Goal: Information Seeking & Learning: Check status

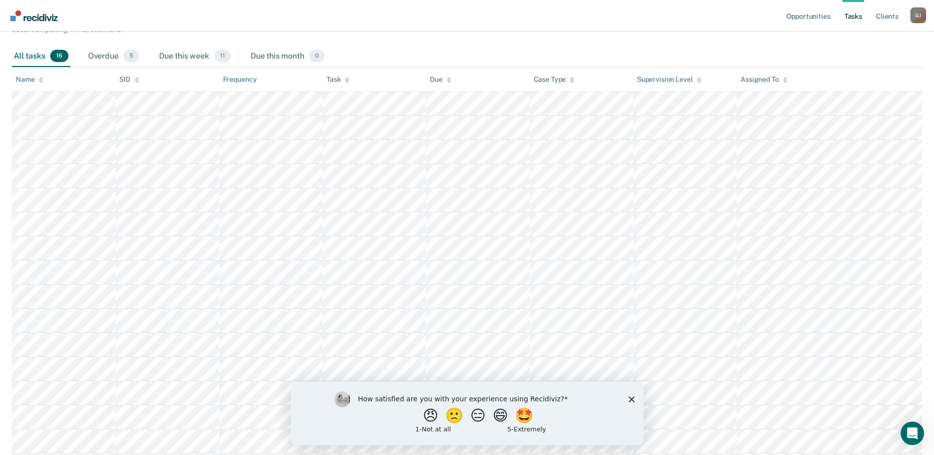
scroll to position [162, 0]
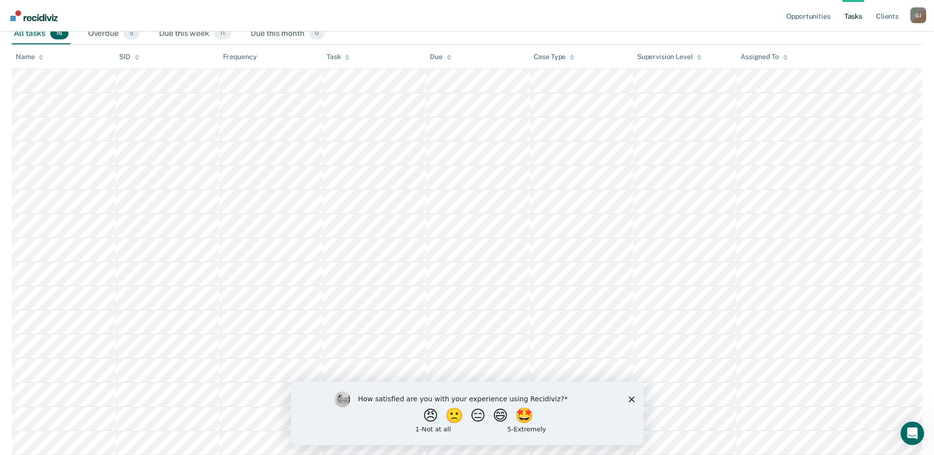
click at [631, 399] on polygon "Close survey" at bounding box center [631, 399] width 6 height 6
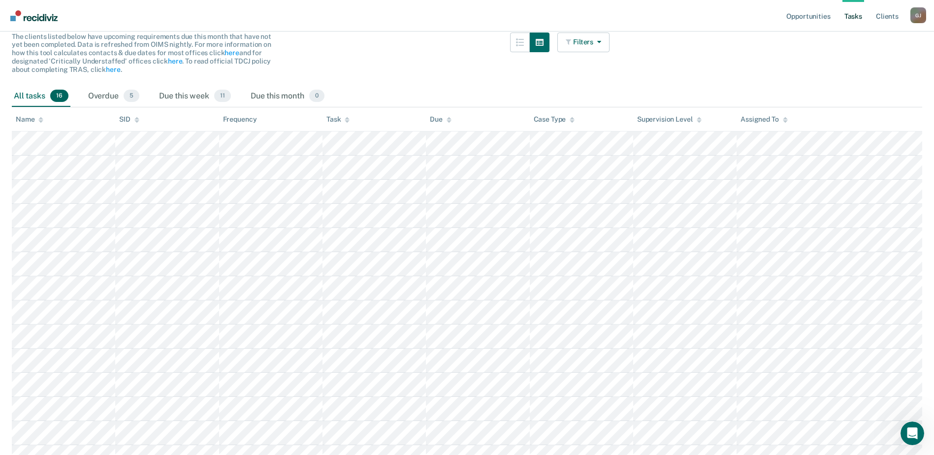
scroll to position [98, 0]
click at [130, 97] on span "5" at bounding box center [132, 96] width 16 height 13
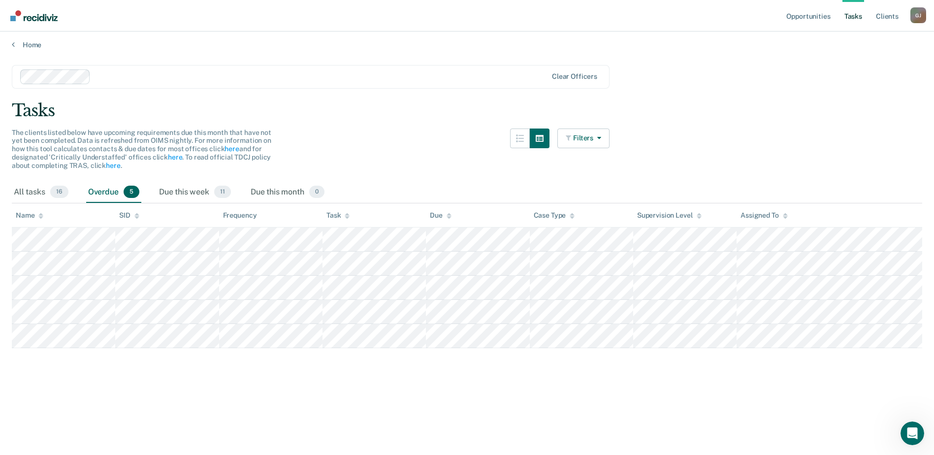
scroll to position [0, 0]
click at [601, 140] on icon "button" at bounding box center [597, 140] width 8 height 7
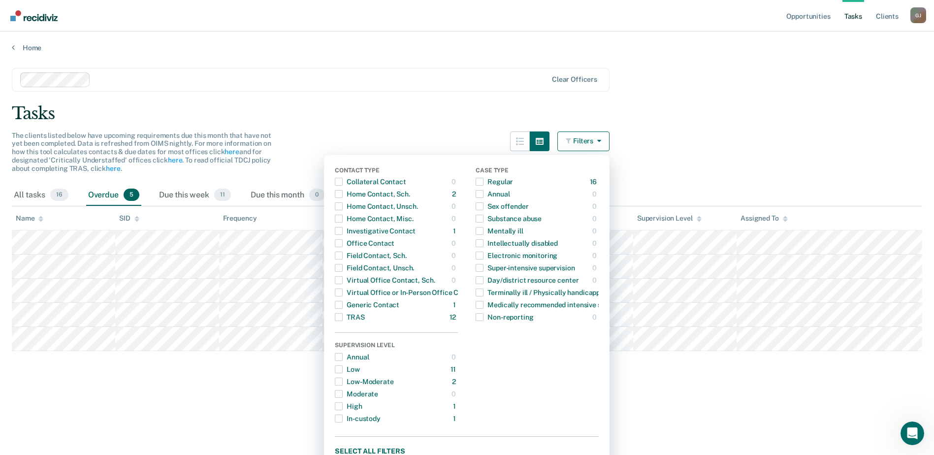
click at [762, 100] on main "Clear officers Tasks The clients listed below have upcoming requirements due th…" at bounding box center [467, 252] width 934 height 400
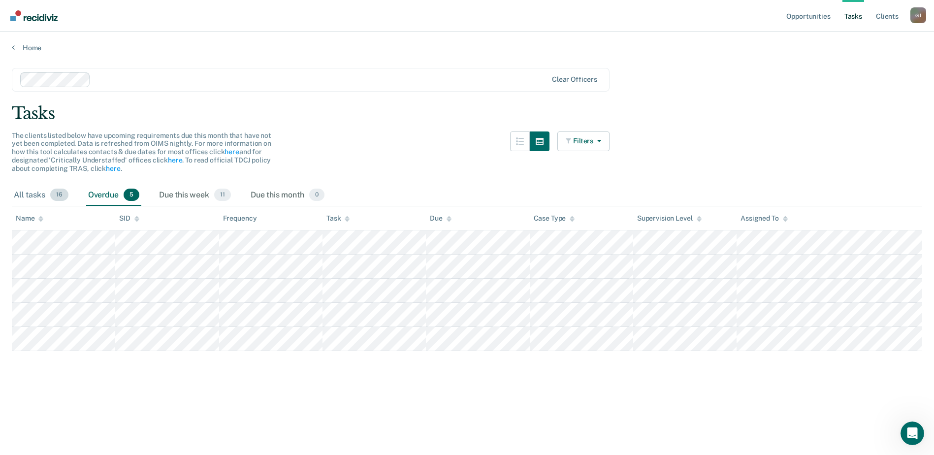
click at [60, 194] on span "16" at bounding box center [59, 195] width 18 height 13
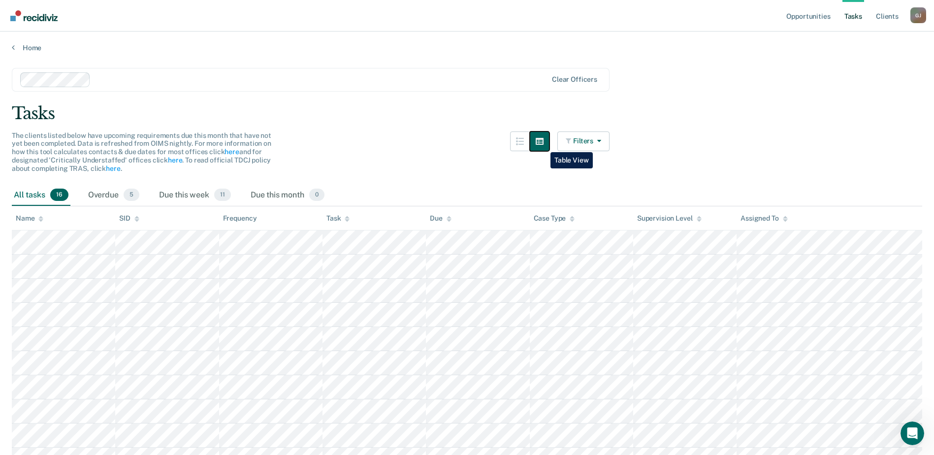
click at [543, 145] on icon "button" at bounding box center [540, 141] width 8 height 8
click at [524, 141] on icon "button" at bounding box center [520, 141] width 8 height 8
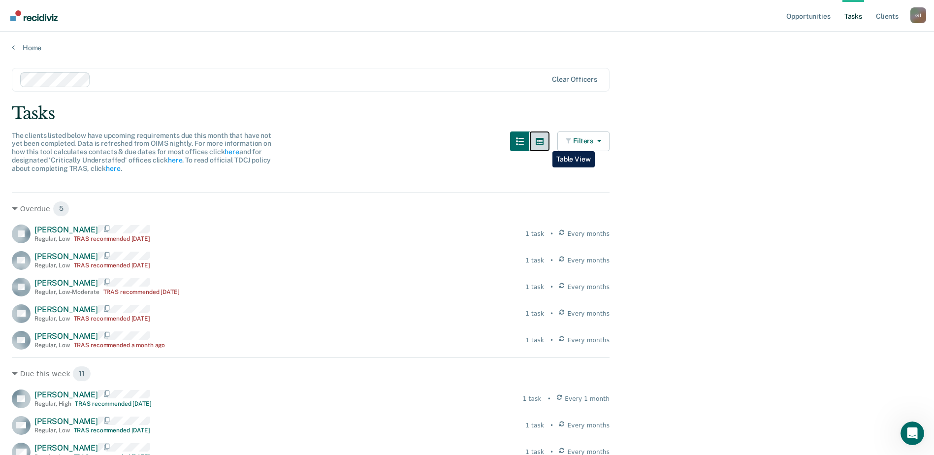
click at [544, 144] on icon "button" at bounding box center [540, 141] width 8 height 7
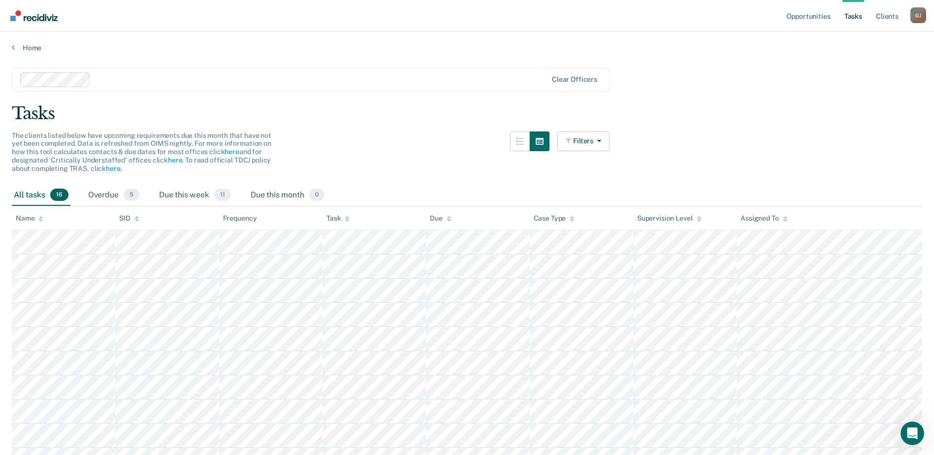
click at [856, 15] on link "Tasks" at bounding box center [854, 16] width 22 height 32
click at [348, 220] on icon at bounding box center [347, 220] width 5 height 2
click at [348, 219] on icon at bounding box center [347, 220] width 5 height 2
click at [18, 12] on img "Go to Recidiviz Home" at bounding box center [33, 15] width 47 height 11
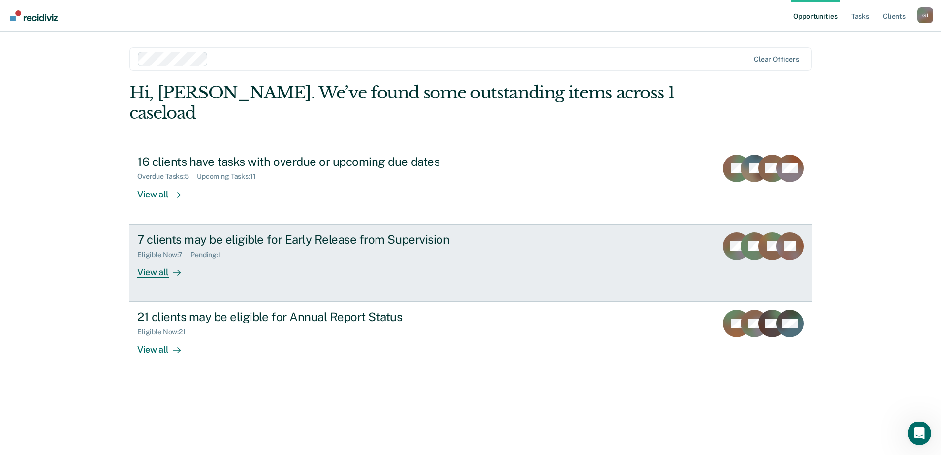
click at [153, 259] on div "View all" at bounding box center [164, 268] width 55 height 19
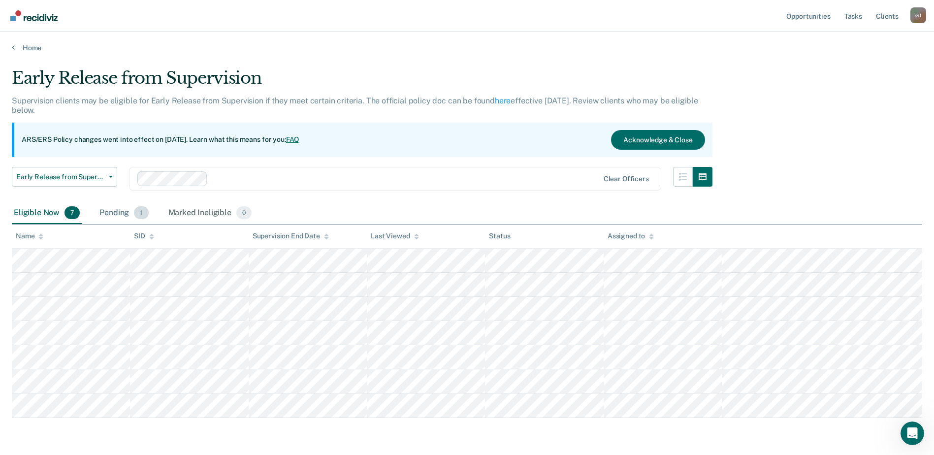
click at [139, 215] on span "1" at bounding box center [141, 212] width 14 height 13
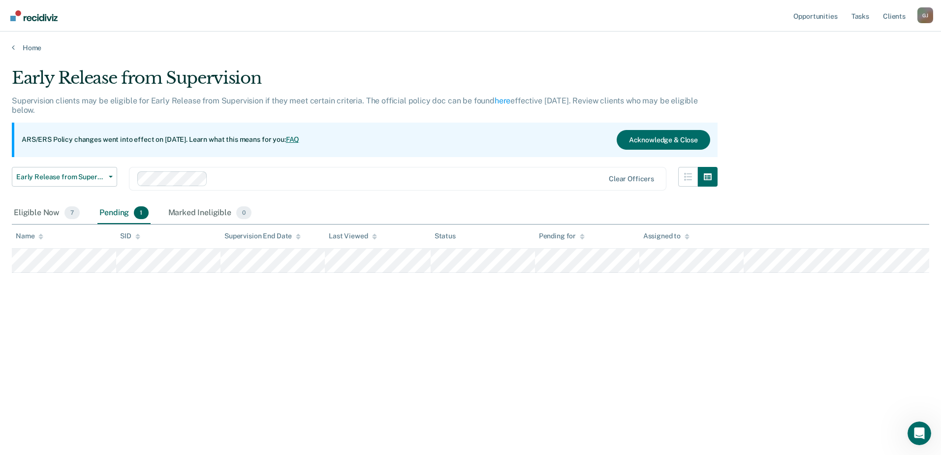
click at [116, 212] on div "Pending 1" at bounding box center [123, 213] width 53 height 22
click at [31, 210] on div "Eligible Now 7" at bounding box center [47, 213] width 70 height 22
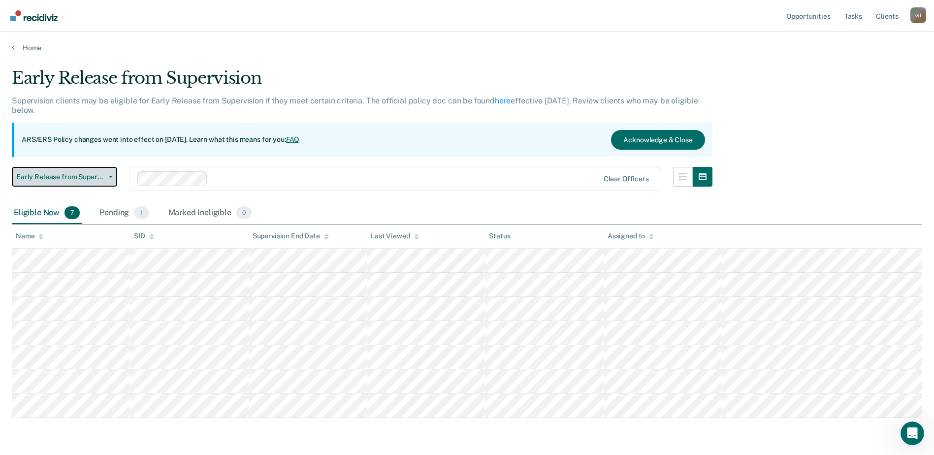
click at [111, 174] on button "Early Release from Supervision" at bounding box center [64, 177] width 105 height 20
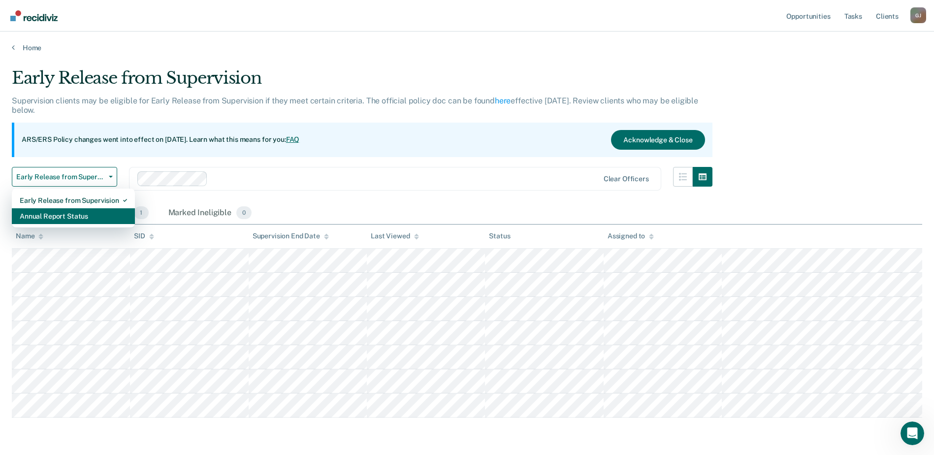
click at [86, 219] on div "Annual Report Status" at bounding box center [73, 216] width 107 height 16
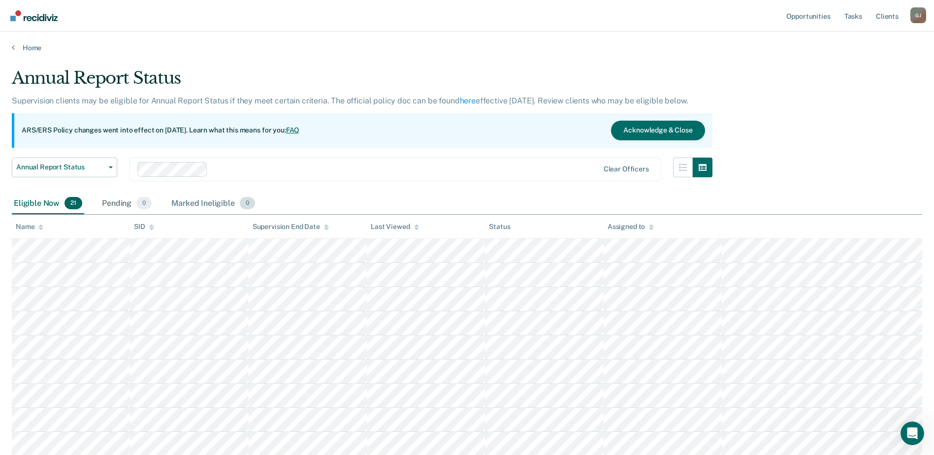
click at [204, 201] on div "Marked Ineligible 0" at bounding box center [213, 204] width 88 height 22
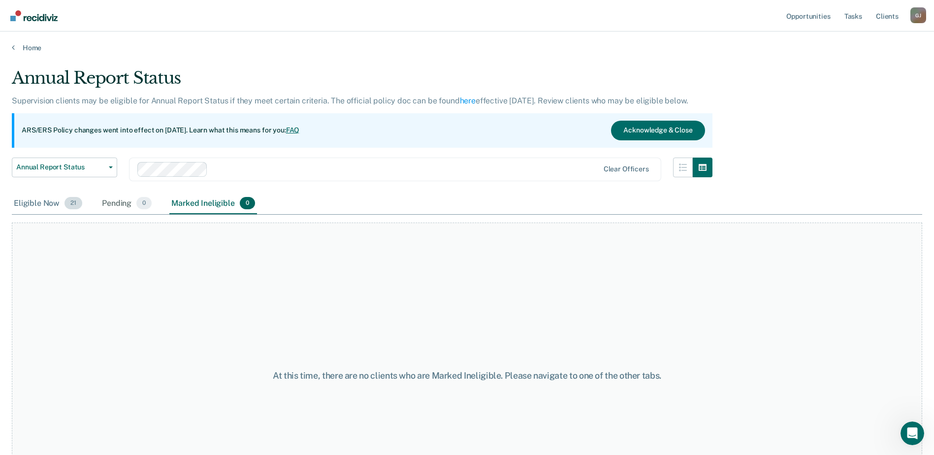
click at [31, 201] on div "Eligible Now 21" at bounding box center [48, 204] width 72 height 22
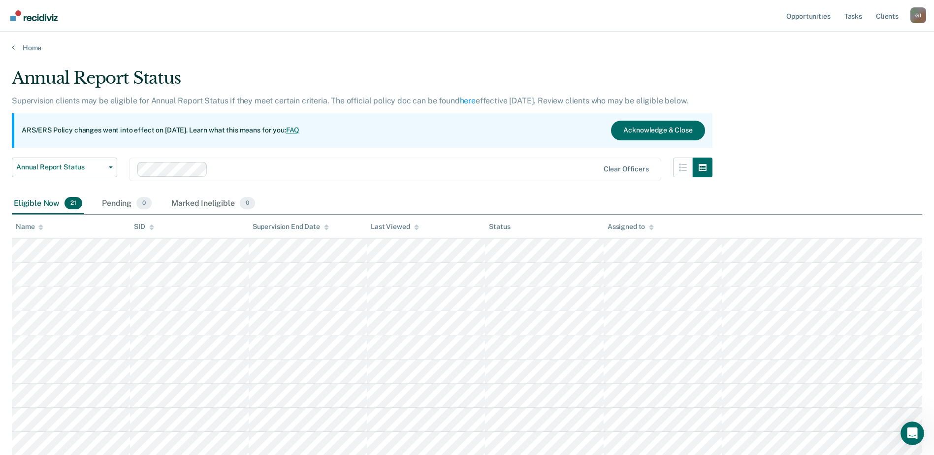
click at [300, 130] on link "FAQ" at bounding box center [293, 130] width 14 height 8
click at [286, 49] on link "Home" at bounding box center [467, 47] width 910 height 9
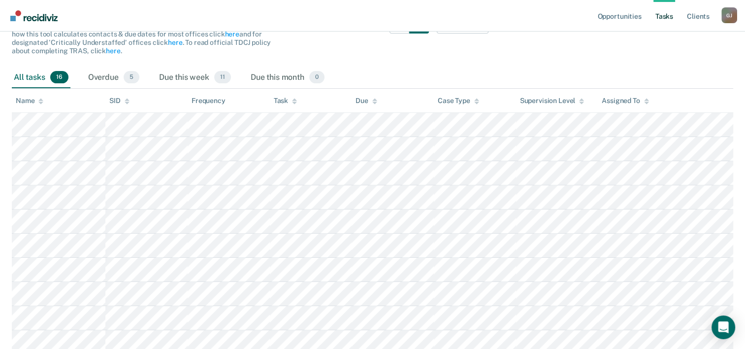
scroll to position [148, 0]
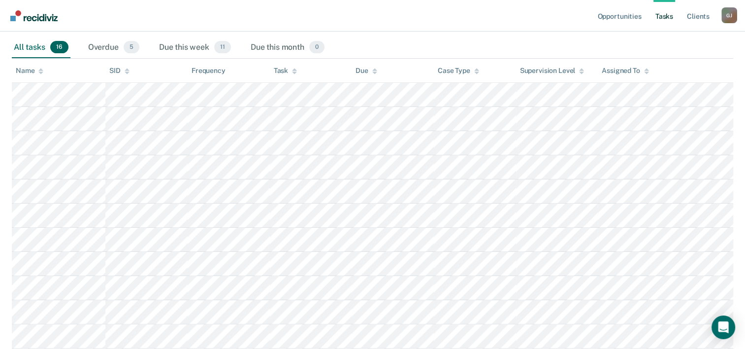
click at [643, 70] on div "Assigned To" at bounding box center [625, 70] width 47 height 8
click at [472, 20] on nav "Opportunities Tasks Client s George Joseph G J Profile How it works Log Out" at bounding box center [372, 15] width 729 height 31
